Goal: Find specific fact: Find specific fact

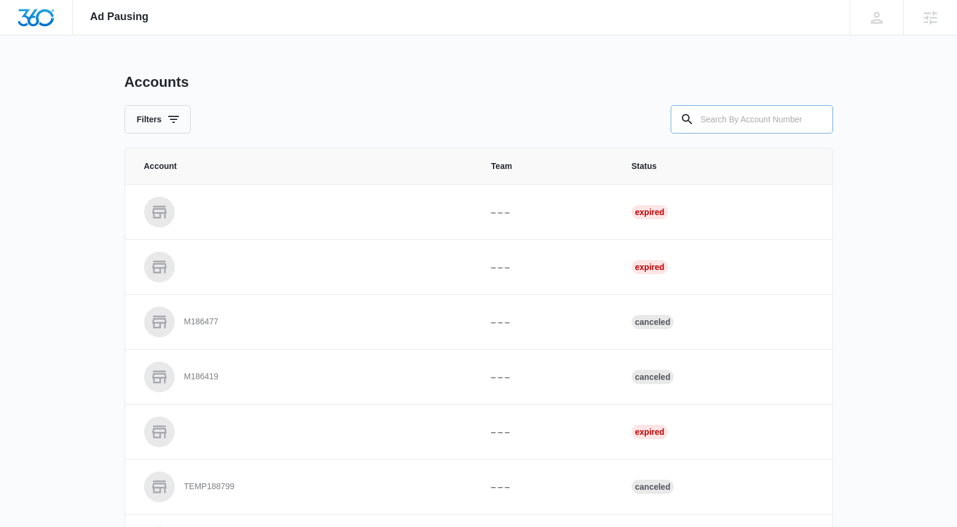
click at [724, 124] on input "text" at bounding box center [752, 119] width 162 height 28
paste input "M334358"
type input "M334358"
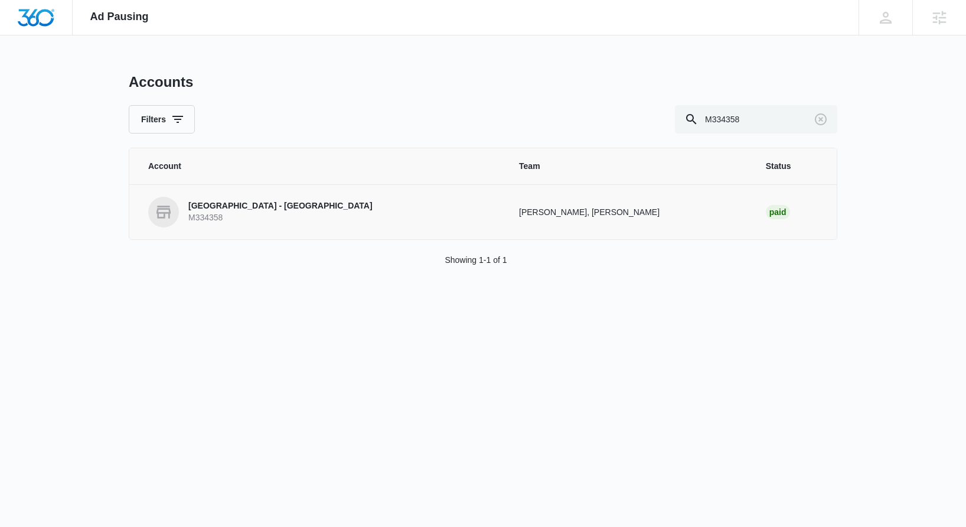
click at [226, 208] on p "Kiba - Albany" at bounding box center [280, 206] width 184 height 12
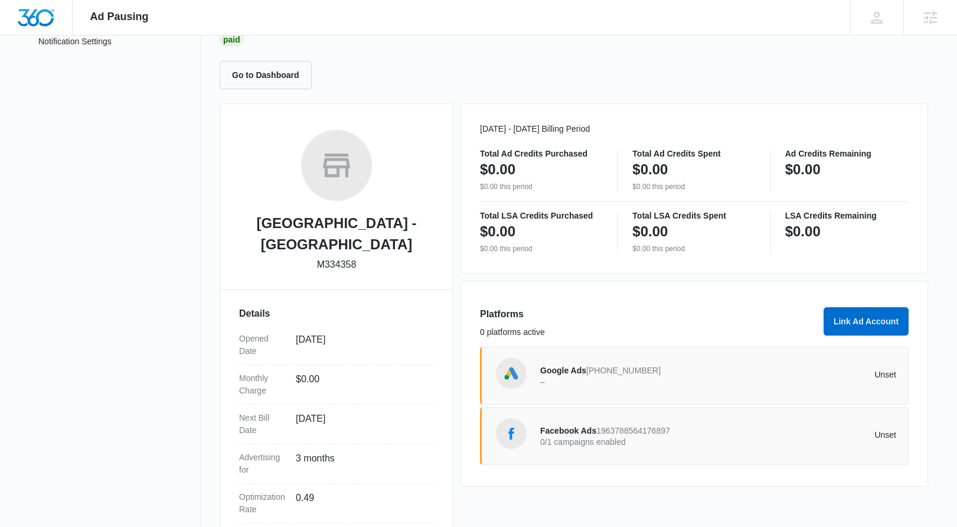
scroll to position [138, 0]
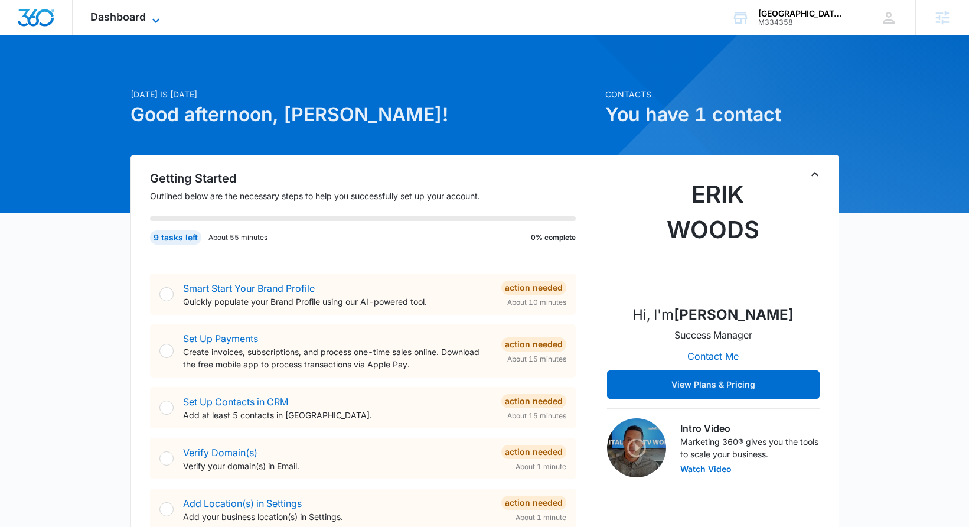
click at [137, 16] on span "Dashboard" at bounding box center [118, 17] width 56 height 12
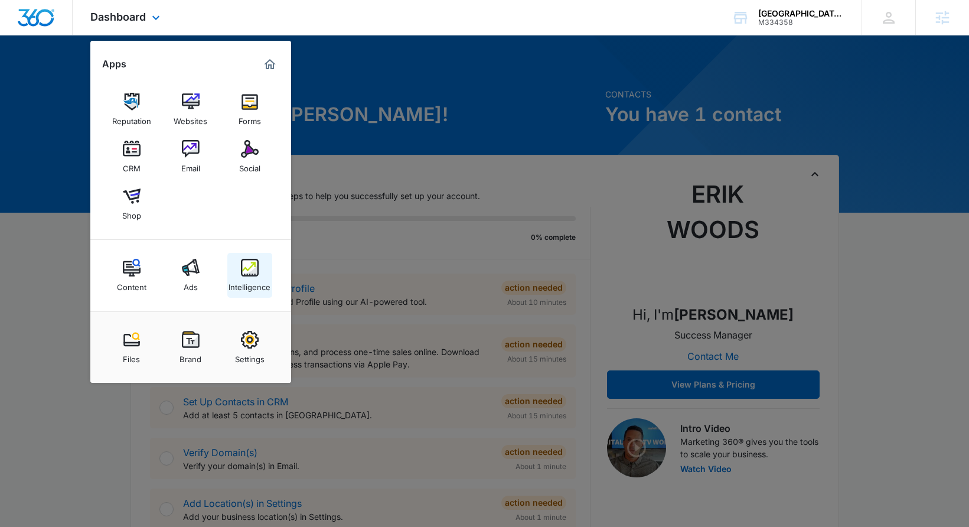
click at [260, 262] on link "Intelligence" at bounding box center [249, 275] width 45 height 45
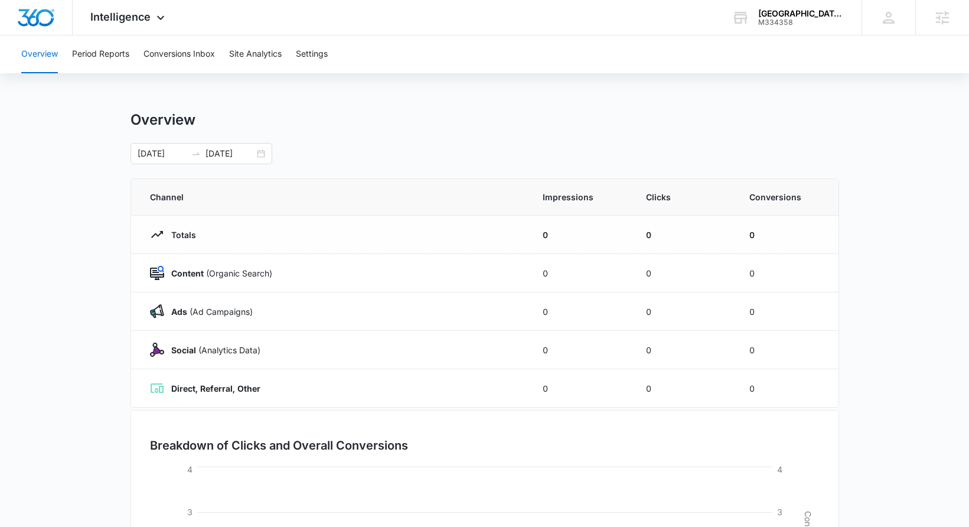
click at [297, 56] on div "Overview Period Reports Conversions Inbox Site Analytics Settings" at bounding box center [484, 54] width 941 height 38
click at [314, 54] on button "Settings" at bounding box center [312, 54] width 32 height 38
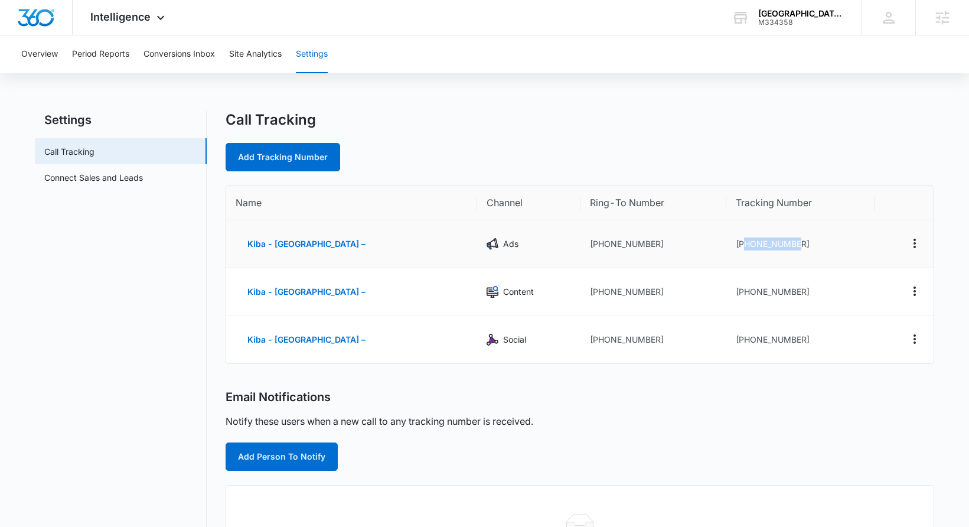
drag, startPoint x: 713, startPoint y: 243, endPoint x: 782, endPoint y: 245, distance: 69.1
click at [782, 245] on td "+18336234310" at bounding box center [801, 244] width 148 height 48
copy td "8336234310"
